Goal: Task Accomplishment & Management: Manage account settings

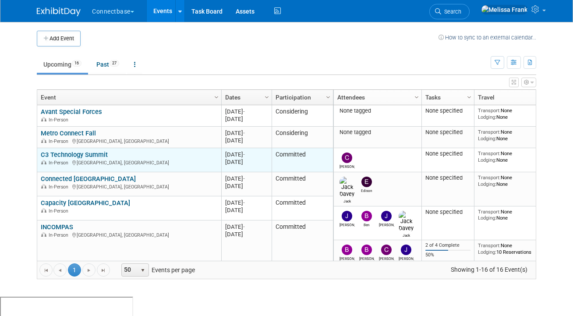
click at [69, 153] on link "C3 Technology Summit" at bounding box center [74, 155] width 67 height 8
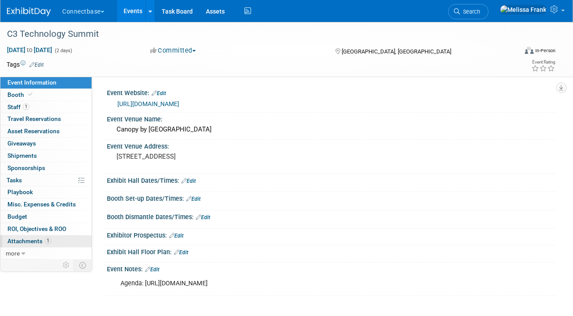
click at [43, 235] on link "1 Attachments 1" at bounding box center [45, 241] width 91 height 12
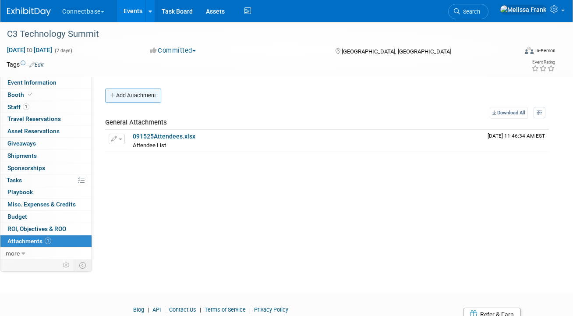
click at [132, 98] on button "Add Attachment" at bounding box center [133, 96] width 56 height 14
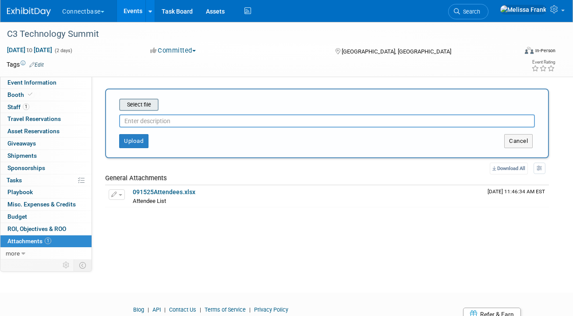
click at [139, 108] on input "file" at bounding box center [105, 105] width 104 height 11
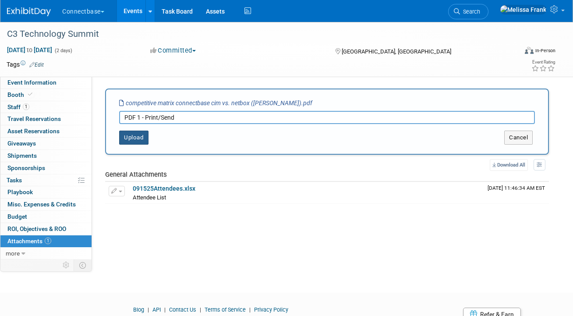
type input "PDF 1 - Print/Send"
click at [146, 135] on button "Upload" at bounding box center [133, 138] width 29 height 14
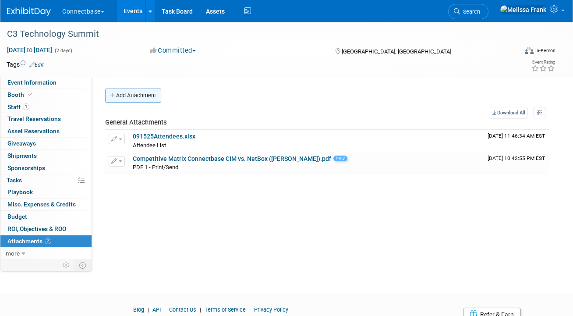
click at [144, 91] on button "Add Attachment" at bounding box center [133, 96] width 56 height 14
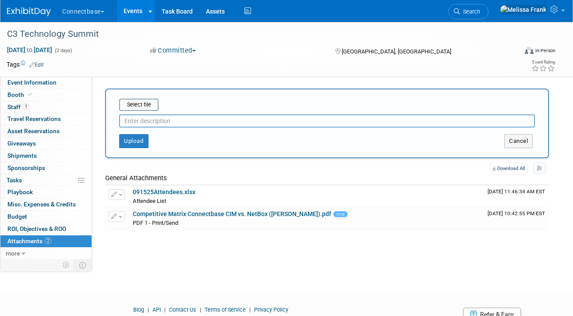
click at [148, 125] on input "text" at bounding box center [327, 120] width 416 height 13
click at [144, 108] on input "file" at bounding box center [105, 105] width 104 height 11
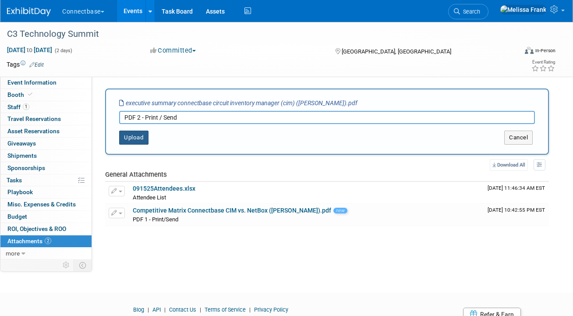
type input "PDF 2 - Print / Send"
click at [133, 137] on button "Upload" at bounding box center [133, 138] width 29 height 14
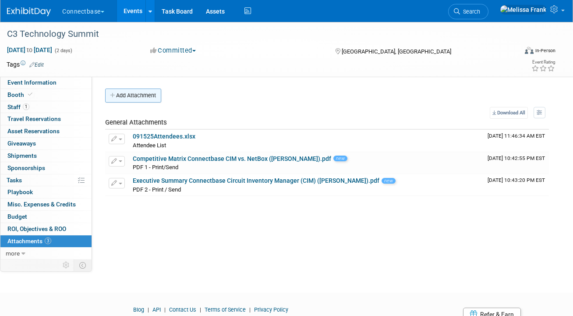
click at [132, 99] on button "Add Attachment" at bounding box center [133, 96] width 56 height 14
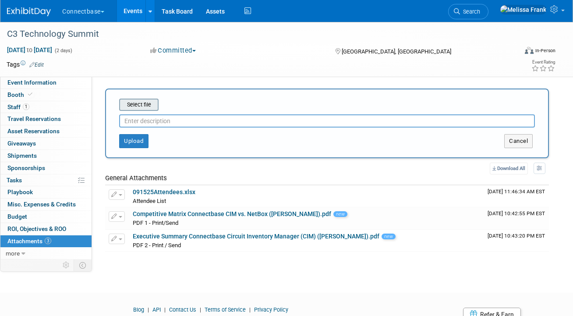
click at [137, 103] on input "file" at bounding box center [105, 105] width 104 height 11
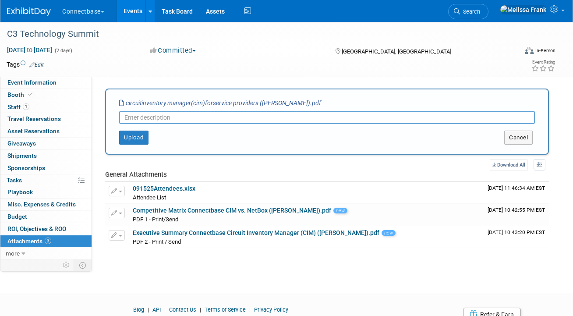
click at [177, 120] on input "text" at bounding box center [327, 117] width 416 height 13
type input "PDF 3 - Print / Send"
click at [130, 142] on button "Upload" at bounding box center [133, 138] width 29 height 14
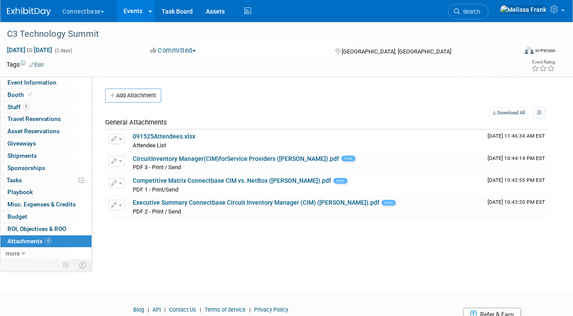
click at [131, 14] on link "Events" at bounding box center [133, 11] width 32 height 22
